Goal: Contribute content

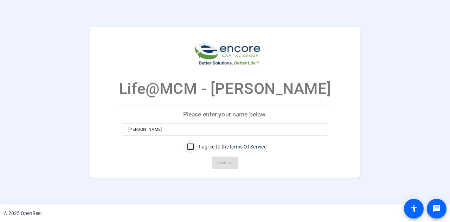
type input "[PERSON_NAME]"
click at [191, 147] on input "I agree to the Terms Of Service" at bounding box center [191, 147] width 14 height 14
checkbox input "true"
click at [226, 162] on span "Continue" at bounding box center [224, 163] width 15 height 11
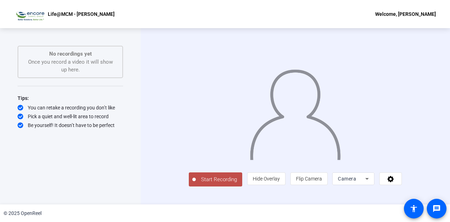
click at [204, 184] on span "Start Recording" at bounding box center [219, 180] width 46 height 8
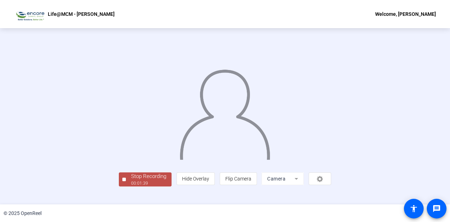
click at [425, 169] on div "Stop Recording 00:01:39 person Hide Overlay flip Flip Camera Camera" at bounding box center [225, 116] width 450 height 176
click at [131, 181] on div "Stop Recording" at bounding box center [148, 176] width 35 height 8
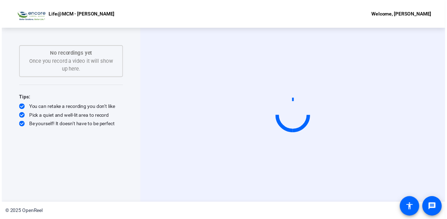
scroll to position [0, 0]
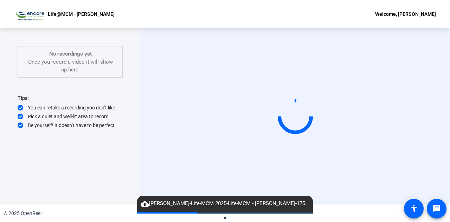
click at [213, 204] on span "cloud_upload [PERSON_NAME]-Life-MCM 2025-Life-MCM - [PERSON_NAME]-1758138121566…" at bounding box center [225, 204] width 176 height 8
click at [358, 200] on div "Start Recording" at bounding box center [296, 116] width 310 height 176
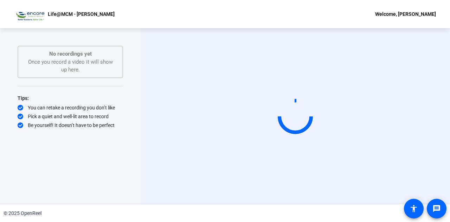
click at [75, 162] on div "Start Recording No recordings yet Once you record a video it will show up here.…" at bounding box center [71, 109] width 106 height 126
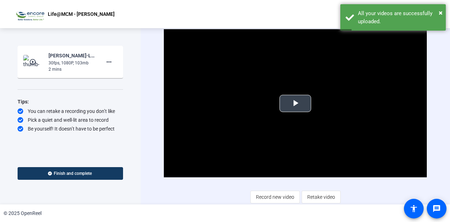
click at [296, 103] on span "Video Player" at bounding box center [296, 103] width 0 height 0
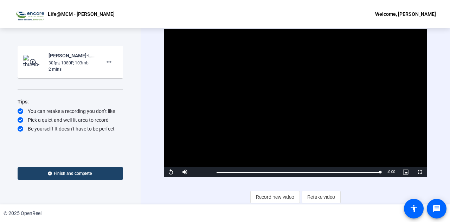
click at [71, 173] on span "Finish and complete" at bounding box center [73, 174] width 38 height 6
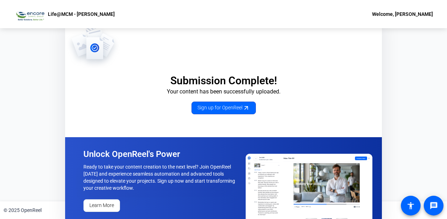
click at [333, 191] on img at bounding box center [309, 187] width 127 height 69
